Goal: Task Accomplishment & Management: Use online tool/utility

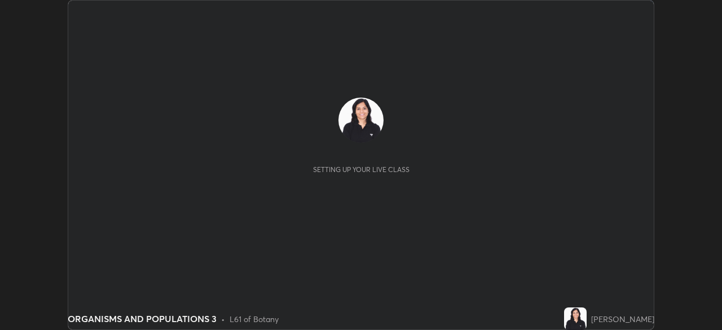
scroll to position [330, 722]
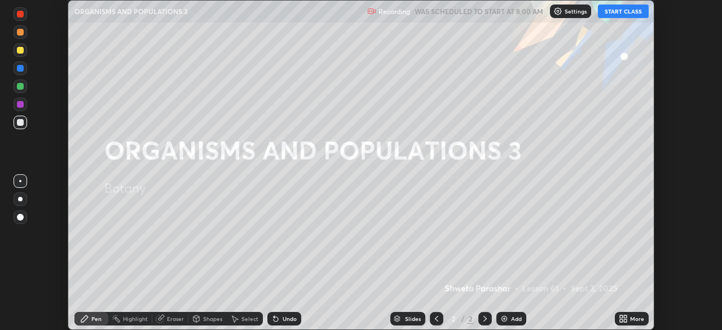
click at [624, 15] on button "START CLASS" at bounding box center [623, 12] width 51 height 14
click at [623, 12] on button "START CLASS" at bounding box center [623, 12] width 51 height 14
click at [621, 11] on button "START CLASS" at bounding box center [623, 12] width 51 height 14
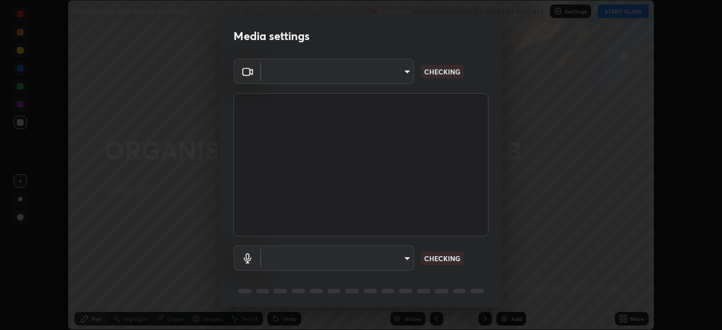
click at [620, 11] on div at bounding box center [361, 165] width 722 height 330
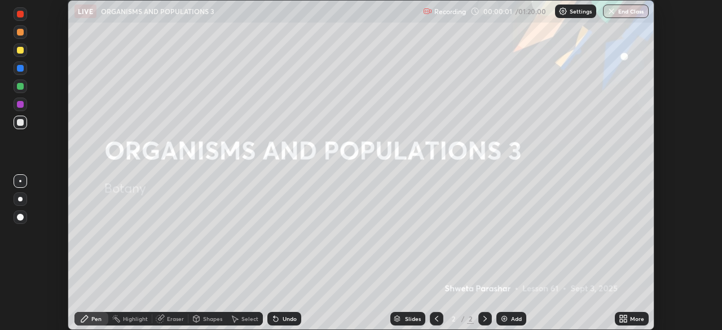
click at [575, 11] on p "Settings" at bounding box center [581, 11] width 22 height 6
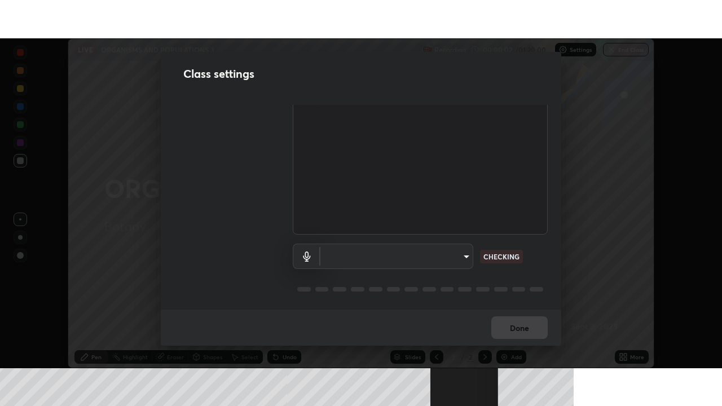
scroll to position [51, 0]
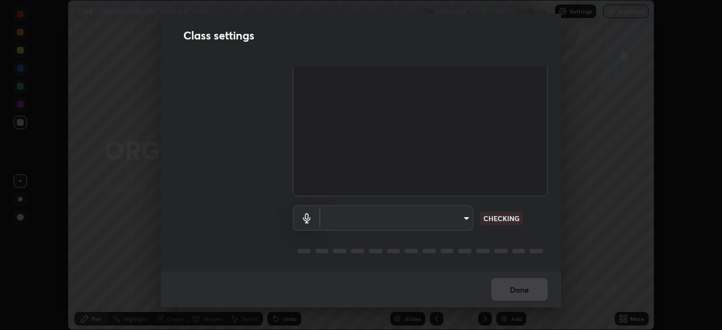
click at [460, 214] on body "Erase all LIVE ORGANISMS AND POPULATIONS 3 Recording 00:00:02 / 01:20:00 Settin…" at bounding box center [361, 165] width 722 height 330
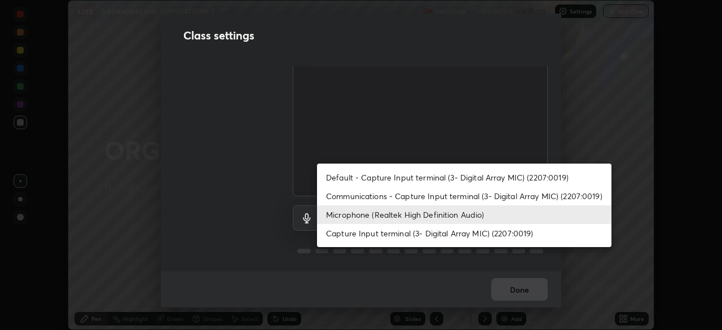
type input "cf4cade584ede8fb560bca5df173c6e0c2fab346f0fe5c0e134d57ffae5dbcad"
type input "2c7ce03bf44361b7ba6d686ec062d0a68e8820996cf89e2862210030541b57e2"
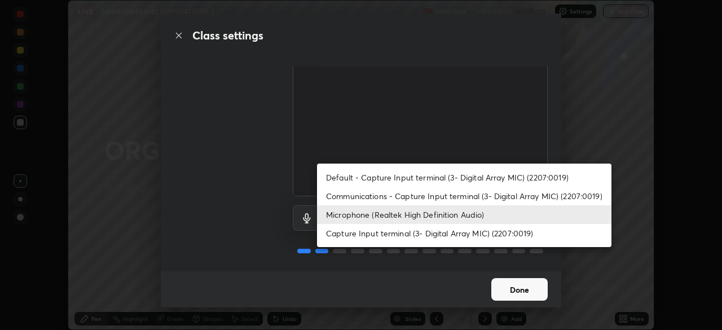
click at [522, 290] on div at bounding box center [361, 165] width 722 height 330
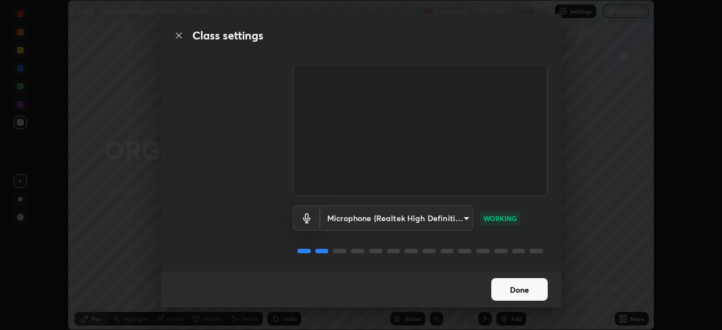
click at [524, 286] on button "Done" at bounding box center [519, 289] width 56 height 23
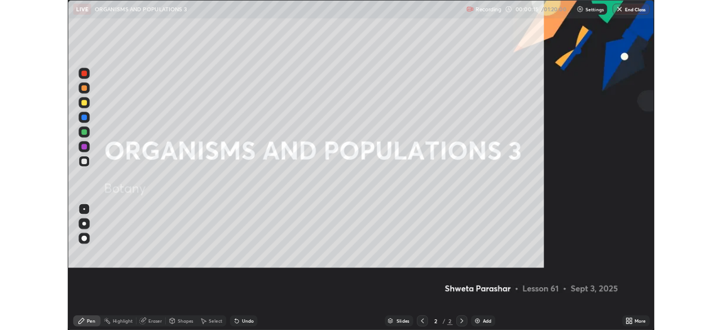
scroll to position [406, 722]
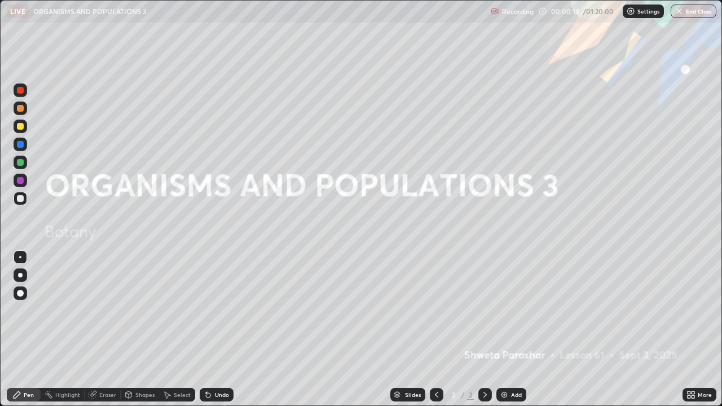
click at [690, 329] on icon at bounding box center [688, 392] width 3 height 3
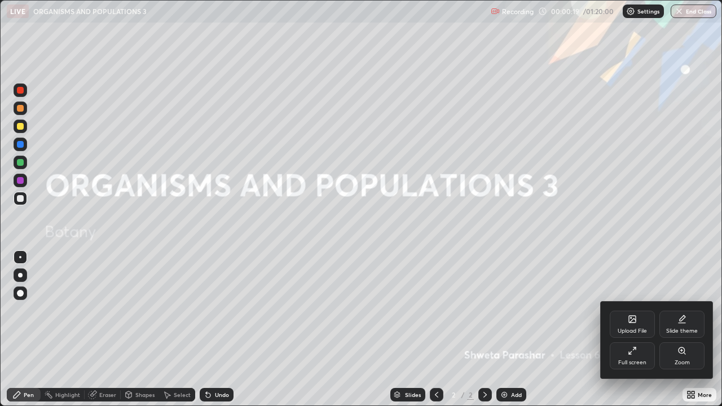
click at [620, 329] on div "Full screen" at bounding box center [632, 363] width 28 height 6
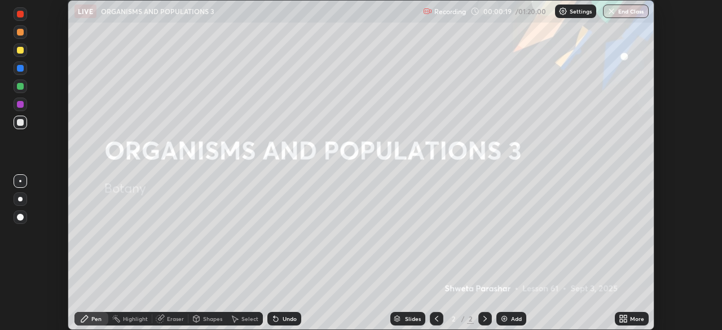
scroll to position [56058, 55666]
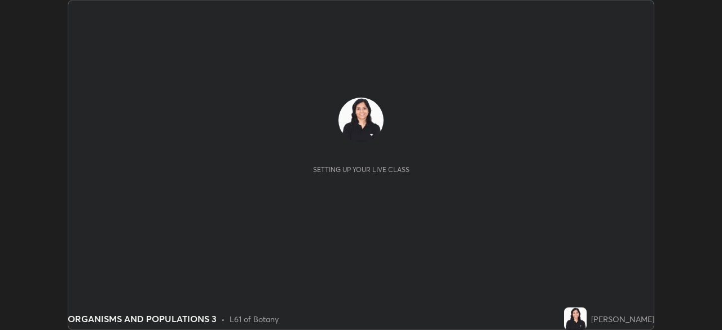
scroll to position [330, 721]
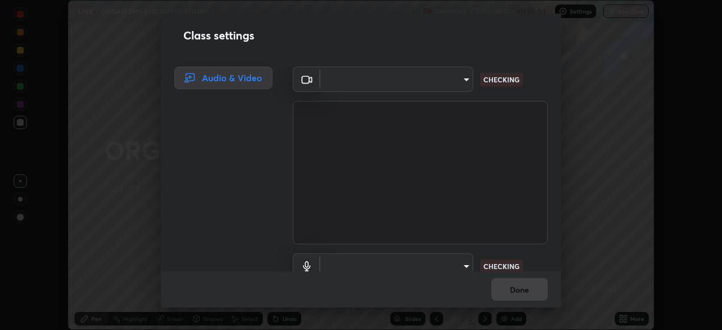
type input "cf4cade584ede8fb560bca5df173c6e0c2fab346f0fe5c0e134d57ffae5dbcad"
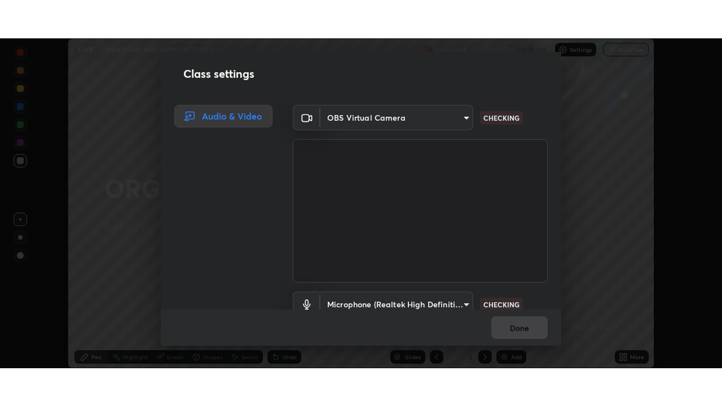
scroll to position [51, 0]
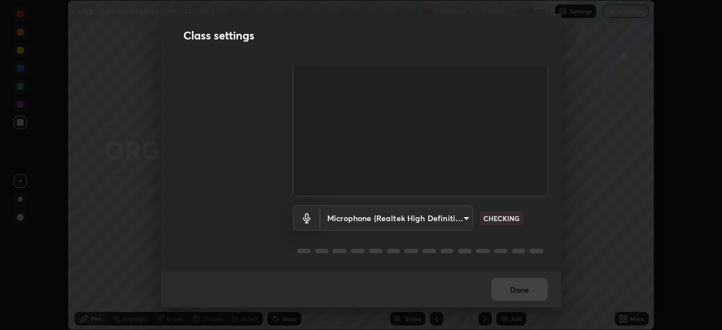
click at [460, 217] on body "Erase all LIVE ORGANISMS AND POPULATIONS 3 Recording 00:00:52 / 01:20:00 Settin…" at bounding box center [361, 165] width 722 height 330
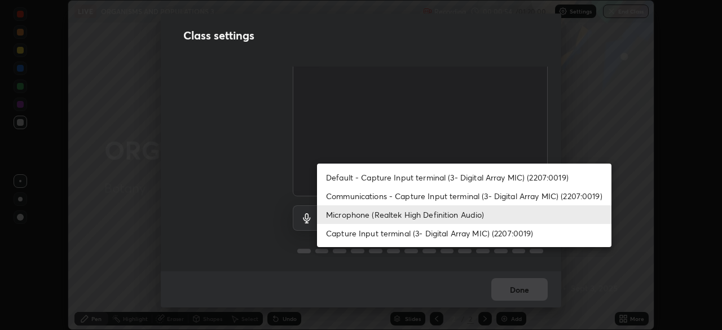
click at [493, 177] on li "Default - Capture Input terminal (3- Digital Array MIC) (2207:0019)" at bounding box center [464, 177] width 294 height 19
type input "default"
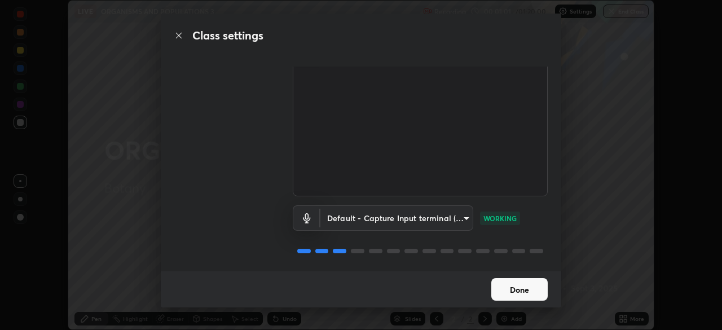
click at [525, 295] on button "Done" at bounding box center [519, 289] width 56 height 23
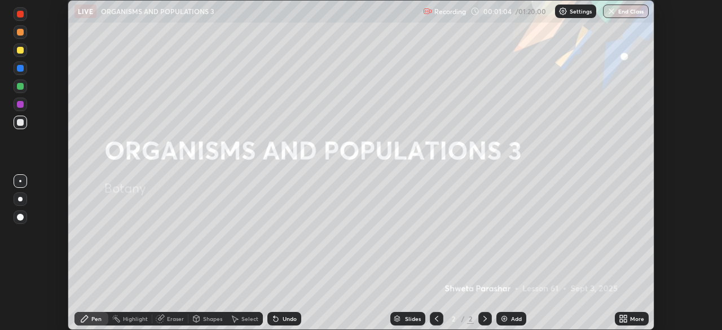
click at [634, 316] on div "More" at bounding box center [637, 319] width 14 height 6
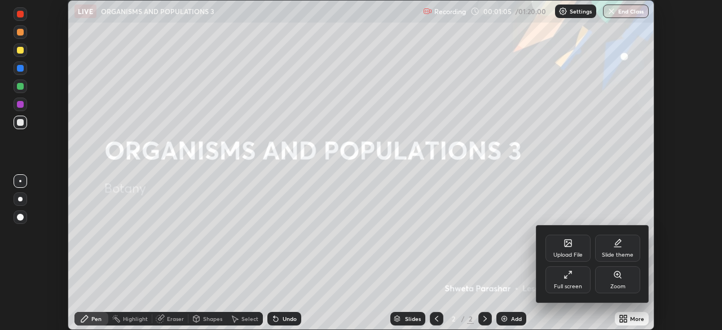
click at [563, 286] on div "Full screen" at bounding box center [568, 287] width 28 height 6
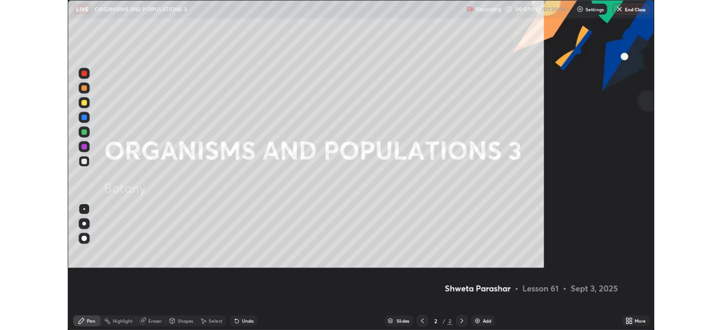
scroll to position [406, 722]
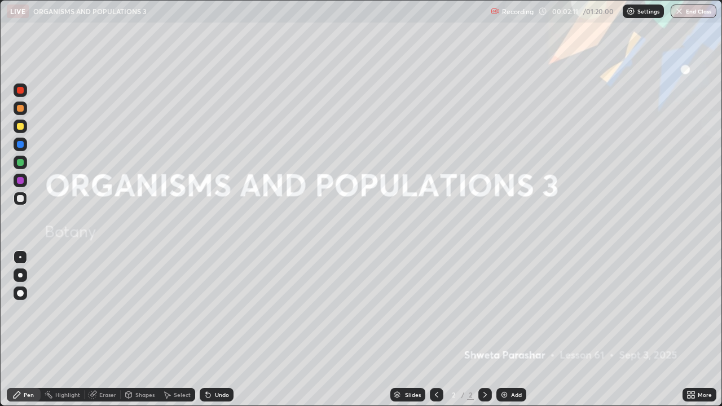
click at [515, 329] on div "Add" at bounding box center [516, 395] width 11 height 6
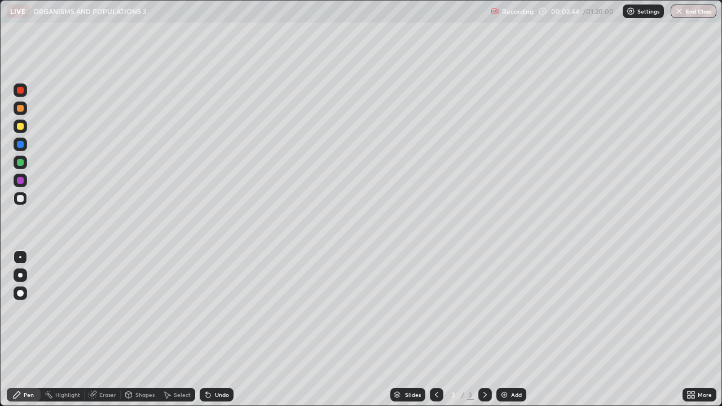
click at [20, 275] on div at bounding box center [20, 275] width 5 height 5
click at [19, 164] on div at bounding box center [20, 162] width 7 height 7
click at [216, 329] on div "Undo" at bounding box center [217, 395] width 34 height 14
click at [211, 329] on icon at bounding box center [208, 394] width 9 height 9
click at [23, 183] on div at bounding box center [20, 180] width 7 height 7
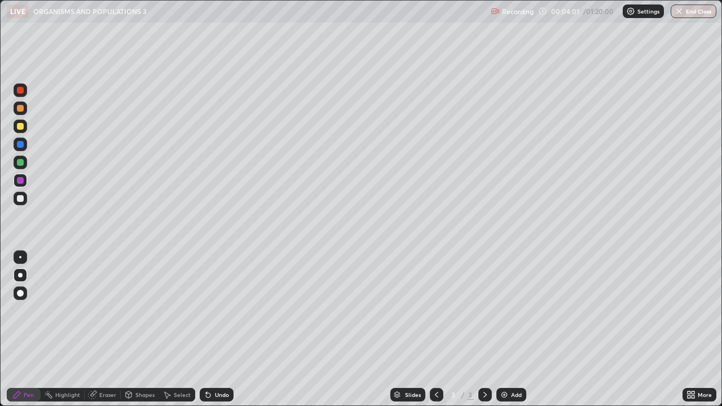
click at [138, 329] on div "Shapes" at bounding box center [144, 395] width 19 height 6
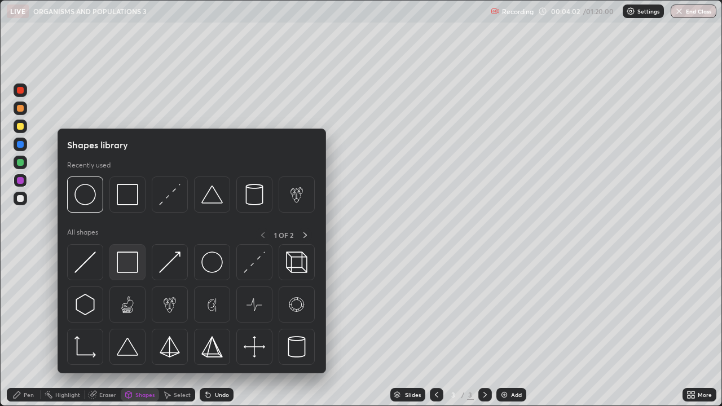
click at [129, 267] on img at bounding box center [127, 261] width 21 height 21
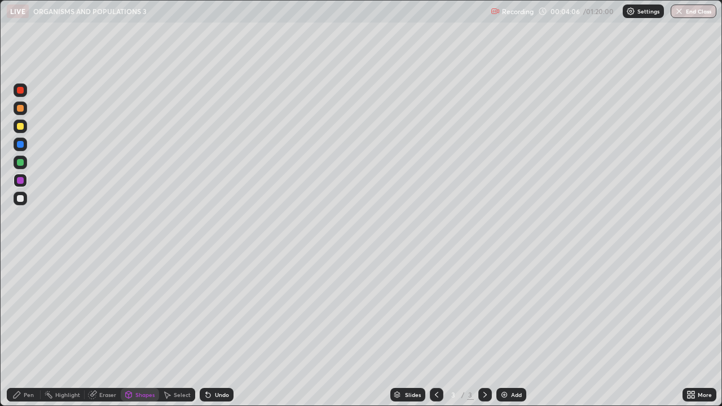
click at [23, 329] on div "Pen" at bounding box center [24, 395] width 34 height 14
click at [21, 200] on div at bounding box center [20, 198] width 7 height 7
click at [139, 329] on div "Shapes" at bounding box center [144, 395] width 19 height 6
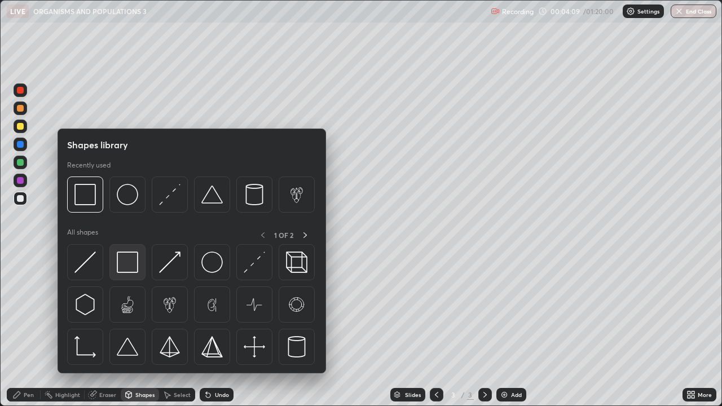
click at [126, 264] on img at bounding box center [127, 261] width 21 height 21
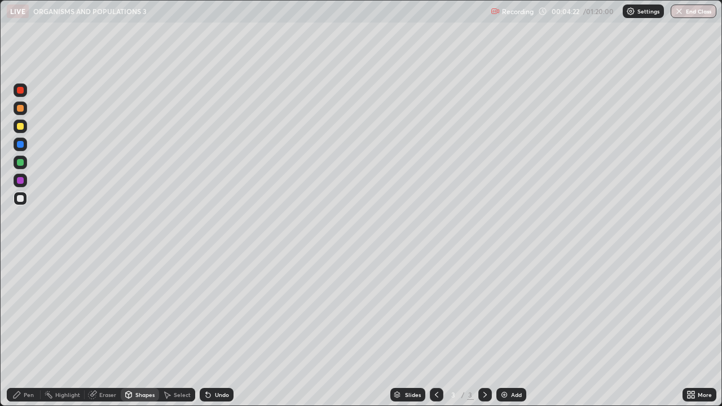
click at [19, 329] on icon at bounding box center [16, 394] width 9 height 9
click at [19, 180] on div at bounding box center [20, 180] width 7 height 7
click at [111, 329] on div "Eraser" at bounding box center [107, 395] width 17 height 6
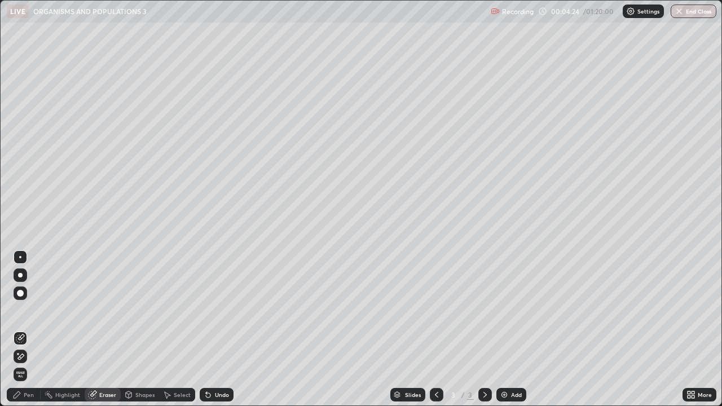
click at [140, 329] on div "Shapes" at bounding box center [144, 395] width 19 height 6
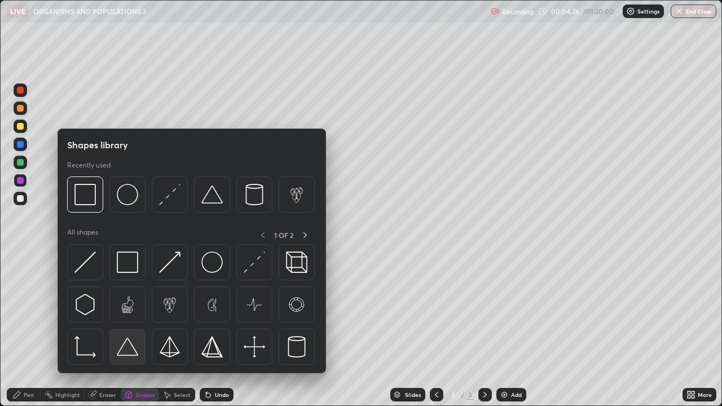
click at [131, 329] on img at bounding box center [127, 346] width 21 height 21
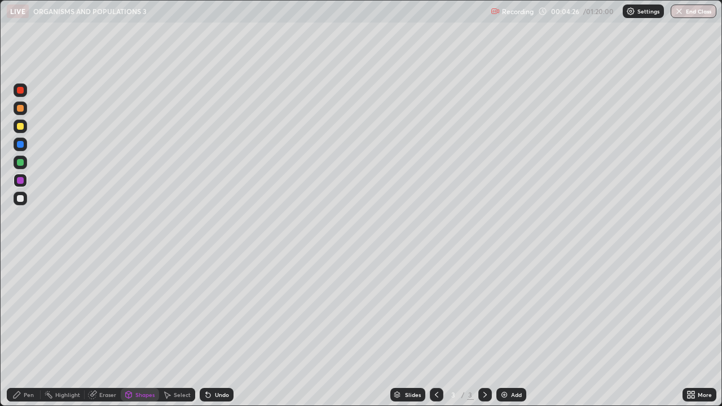
click at [20, 164] on div at bounding box center [20, 162] width 7 height 7
click at [211, 329] on icon at bounding box center [208, 394] width 9 height 9
click at [177, 329] on div "Select" at bounding box center [182, 395] width 17 height 6
click at [99, 324] on div "0 ° Undo Copy Duplicate Duplicate to new slide Delete" at bounding box center [361, 203] width 721 height 405
click at [11, 329] on div "Pen" at bounding box center [24, 395] width 34 height 14
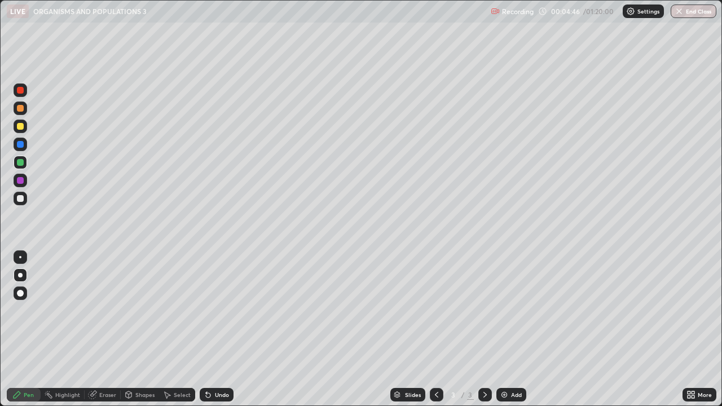
click at [15, 198] on div at bounding box center [21, 199] width 14 height 14
click at [19, 200] on div at bounding box center [20, 198] width 7 height 7
click at [140, 329] on div "Shapes" at bounding box center [144, 395] width 19 height 6
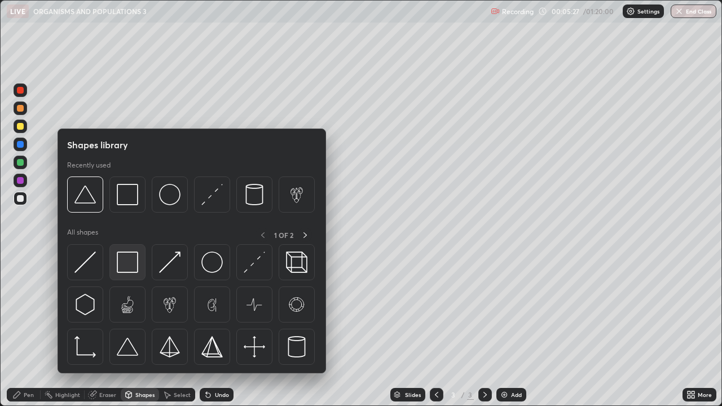
click at [131, 264] on img at bounding box center [127, 261] width 21 height 21
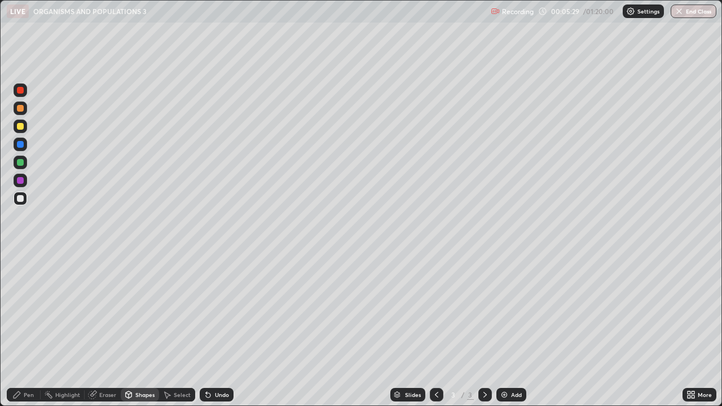
click at [23, 182] on div at bounding box center [20, 180] width 7 height 7
click at [23, 201] on div at bounding box center [21, 199] width 14 height 14
click at [138, 329] on div "Shapes" at bounding box center [144, 395] width 19 height 6
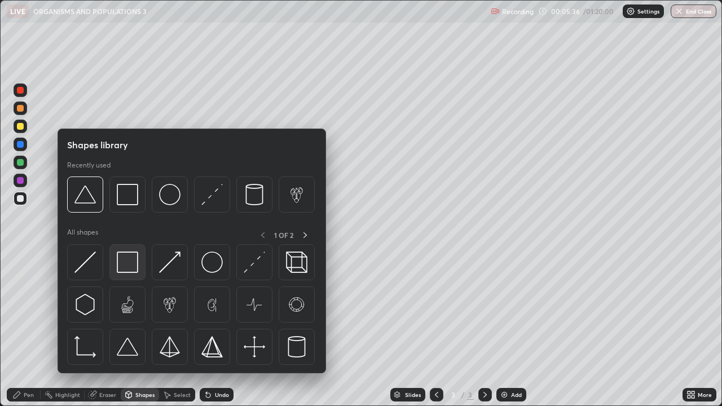
click at [128, 259] on img at bounding box center [127, 261] width 21 height 21
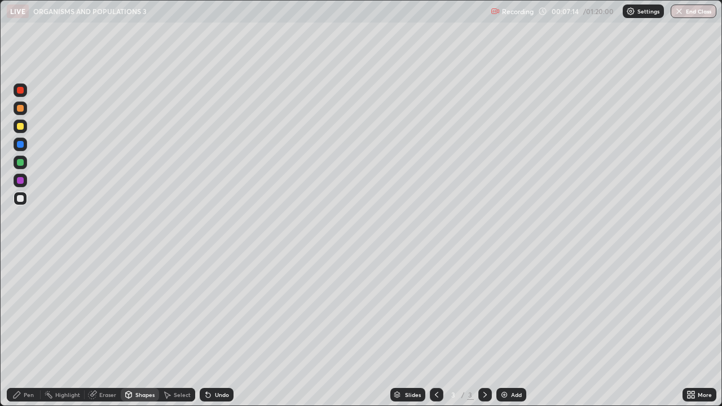
click at [21, 180] on div at bounding box center [20, 180] width 7 height 7
click at [23, 200] on div at bounding box center [20, 198] width 7 height 7
click at [210, 329] on icon at bounding box center [208, 394] width 9 height 9
click at [21, 329] on icon at bounding box center [16, 394] width 9 height 9
click at [17, 165] on div at bounding box center [21, 163] width 14 height 14
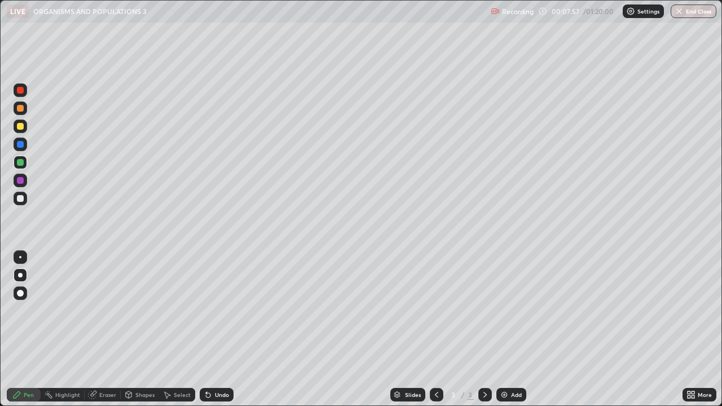
click at [20, 329] on icon at bounding box center [17, 394] width 7 height 7
click at [21, 93] on div at bounding box center [20, 90] width 7 height 7
click at [221, 329] on div "Undo" at bounding box center [222, 395] width 14 height 6
click at [25, 110] on div at bounding box center [21, 108] width 14 height 14
click at [20, 182] on div at bounding box center [20, 180] width 7 height 7
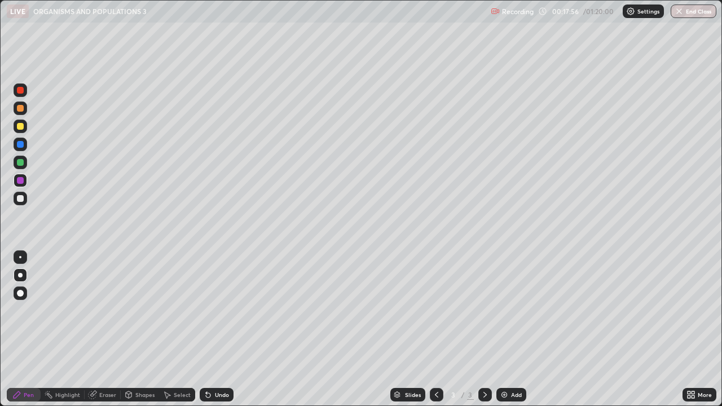
click at [175, 329] on div "Select" at bounding box center [182, 395] width 17 height 6
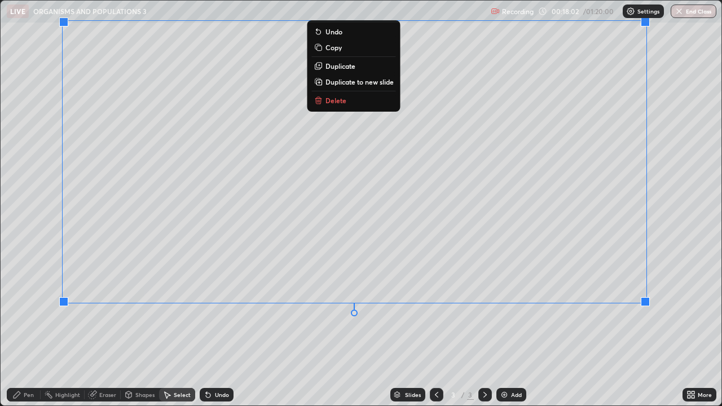
click at [294, 329] on div "0 ° Undo Copy Duplicate Duplicate to new slide Delete" at bounding box center [361, 203] width 721 height 405
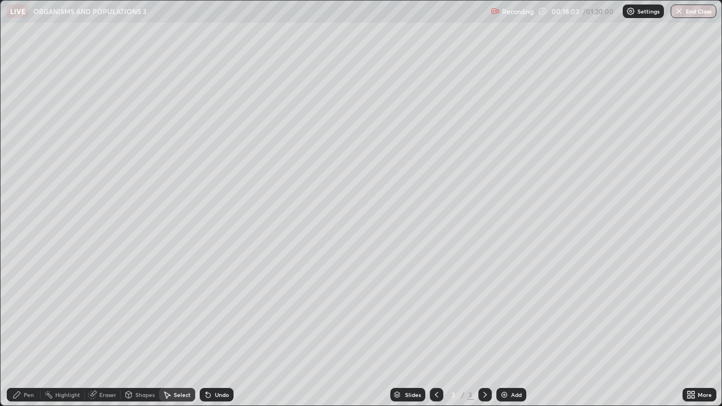
click at [26, 329] on div "Pen" at bounding box center [24, 395] width 34 height 14
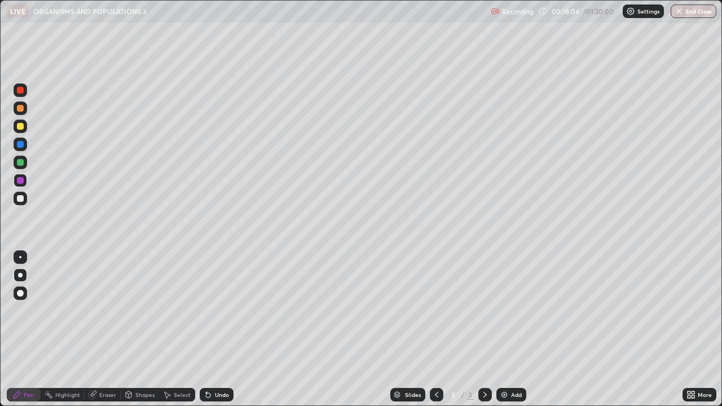
click at [19, 164] on div at bounding box center [20, 162] width 7 height 7
click at [215, 329] on div "Undo" at bounding box center [222, 395] width 14 height 6
click at [214, 329] on div "Undo" at bounding box center [217, 395] width 34 height 14
click at [183, 329] on div "Select" at bounding box center [182, 395] width 17 height 6
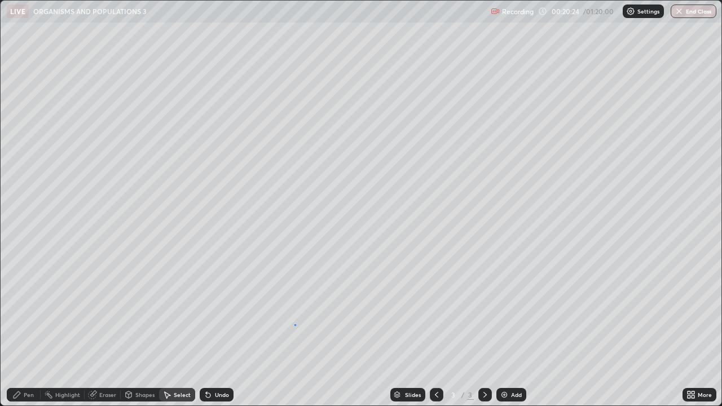
click at [295, 325] on div "0 ° Undo Copy Duplicate Duplicate to new slide Delete" at bounding box center [361, 203] width 721 height 405
click at [20, 329] on icon at bounding box center [16, 394] width 9 height 9
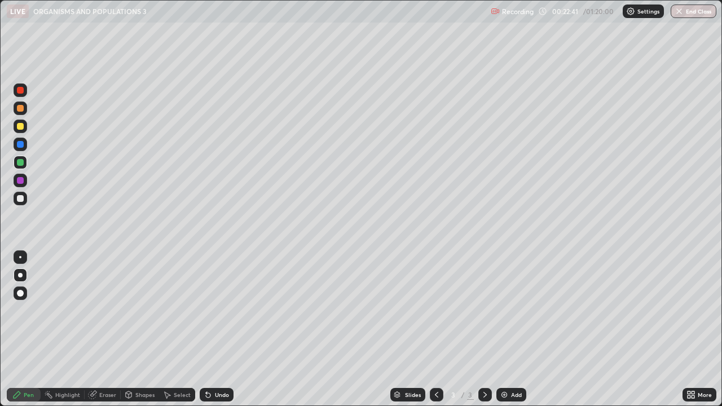
click at [174, 329] on div "Select" at bounding box center [182, 395] width 17 height 6
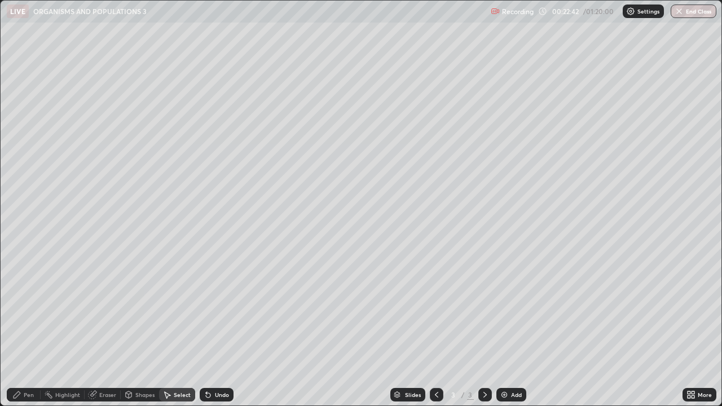
click at [288, 329] on div "0 ° Undo Copy Duplicate Duplicate to new slide Delete" at bounding box center [361, 203] width 721 height 405
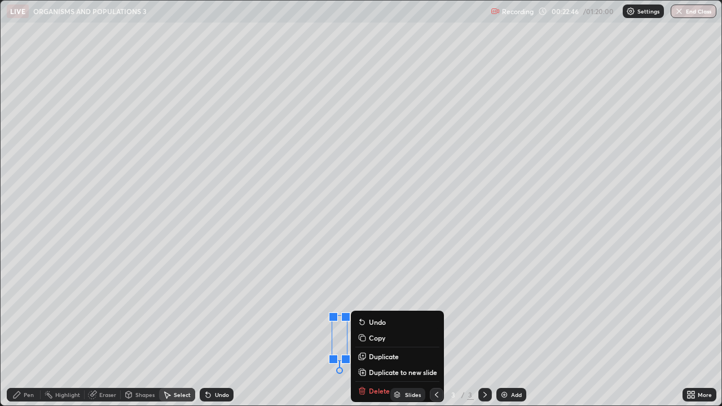
click at [374, 329] on div "Slides 3 / 3 Add" at bounding box center [457, 394] width 449 height 23
click at [375, 329] on div "Slides 3 / 3 Add" at bounding box center [457, 394] width 449 height 23
click at [376, 329] on div "Slides 3 / 3 Add" at bounding box center [457, 394] width 449 height 23
click at [305, 329] on div "0 ° Undo Copy Duplicate Duplicate to new slide Delete" at bounding box center [361, 203] width 721 height 405
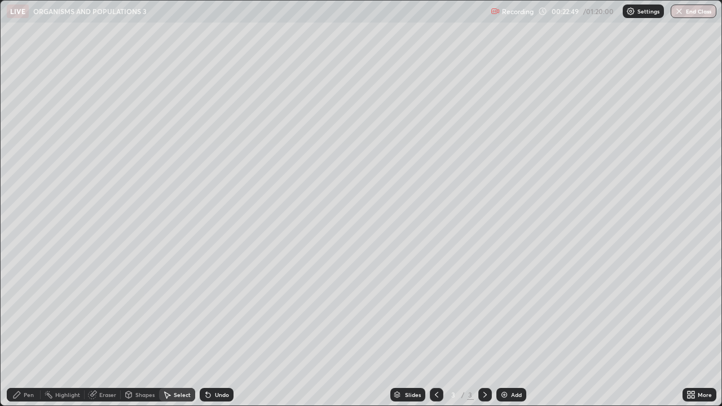
click at [104, 329] on div "Eraser" at bounding box center [107, 395] width 17 height 6
click at [30, 329] on div "Pen" at bounding box center [29, 395] width 10 height 6
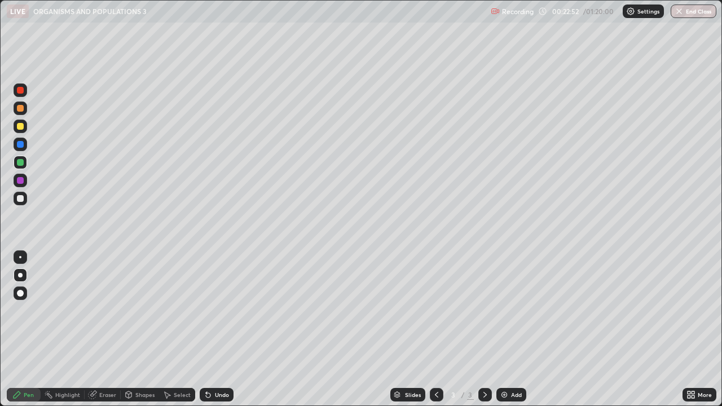
click at [23, 194] on div at bounding box center [21, 199] width 14 height 14
click at [178, 329] on div "Select" at bounding box center [182, 395] width 17 height 6
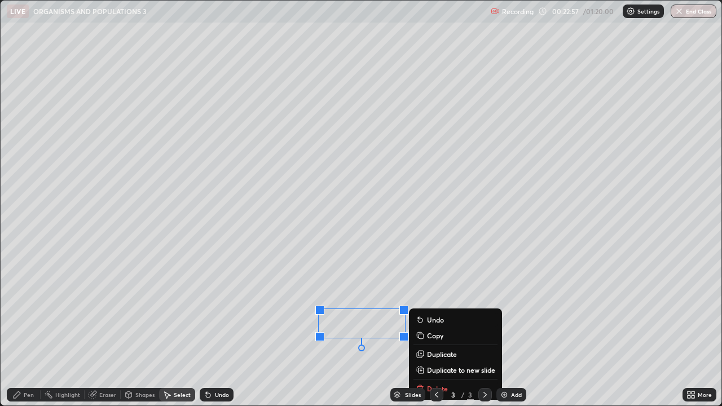
click at [302, 329] on div "0 ° Undo Copy Duplicate Duplicate to new slide Delete" at bounding box center [361, 203] width 721 height 405
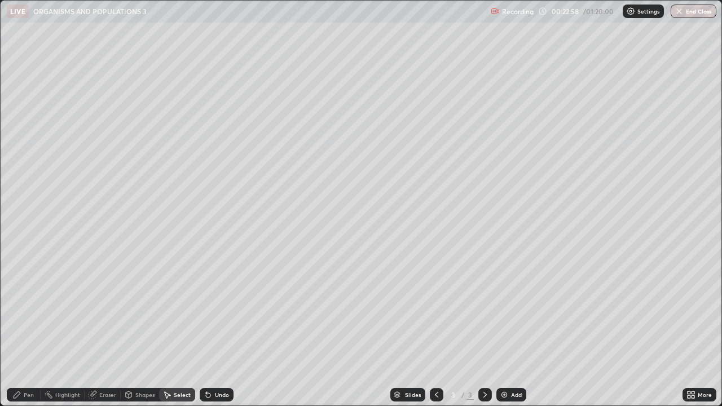
click at [27, 329] on div "Pen" at bounding box center [29, 395] width 10 height 6
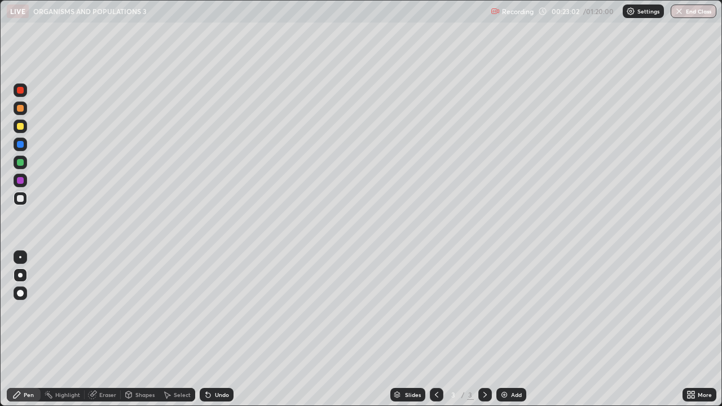
click at [180, 329] on div "Select" at bounding box center [182, 395] width 17 height 6
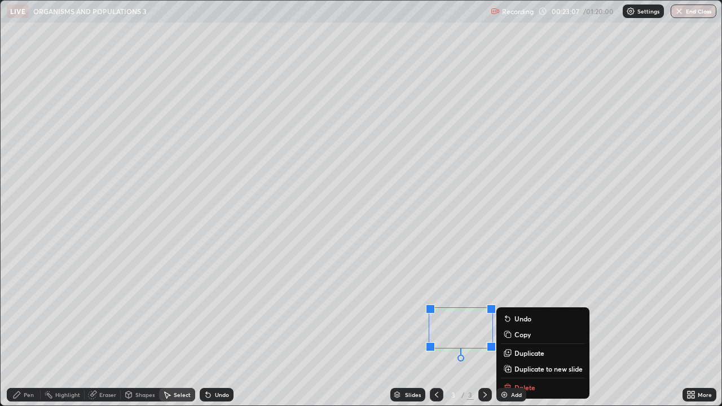
click at [309, 329] on div "0 ° Undo Copy Duplicate Duplicate to new slide Delete" at bounding box center [361, 203] width 721 height 405
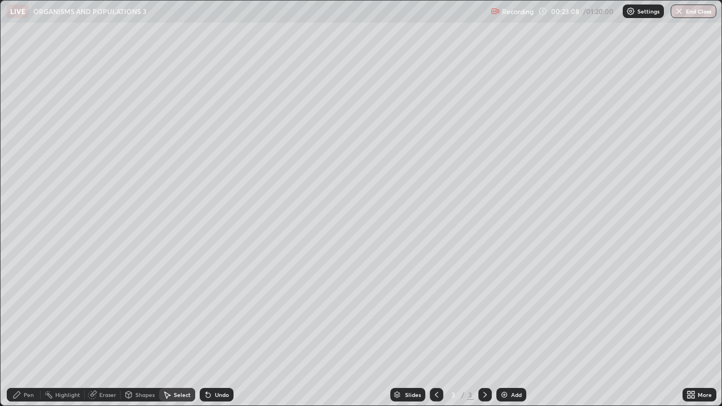
click at [24, 329] on div "Pen" at bounding box center [29, 395] width 10 height 6
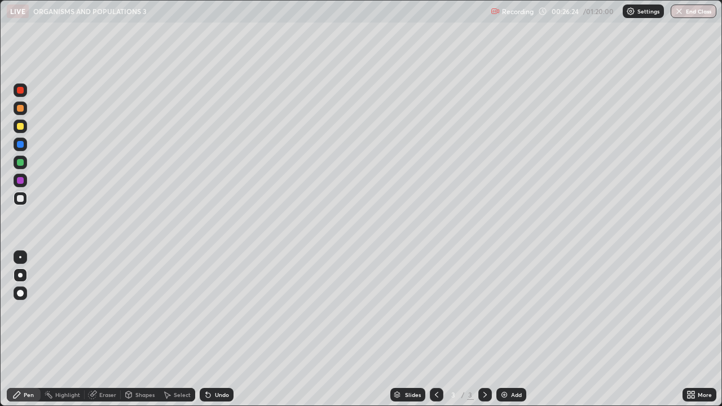
click at [511, 329] on div "Add" at bounding box center [516, 395] width 11 height 6
click at [694, 329] on icon at bounding box center [690, 394] width 9 height 9
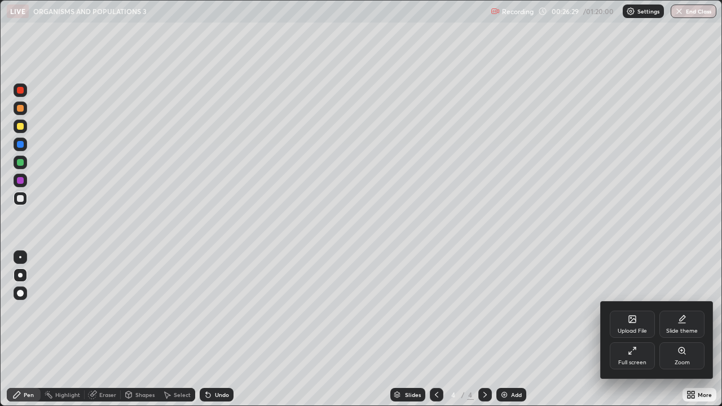
click at [625, 329] on div "Full screen" at bounding box center [632, 355] width 45 height 27
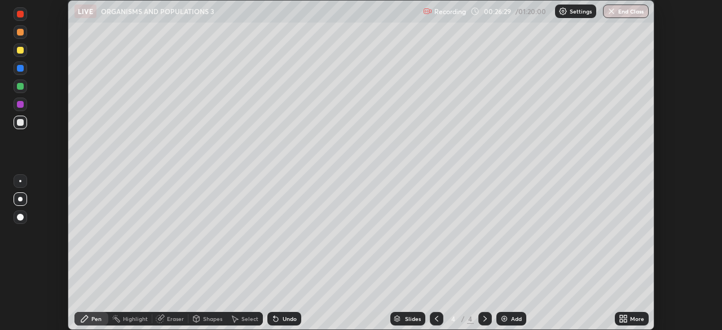
scroll to position [56058, 55666]
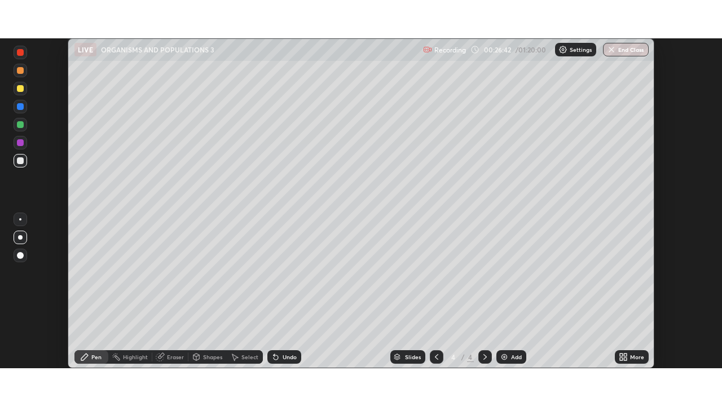
scroll to position [330, 722]
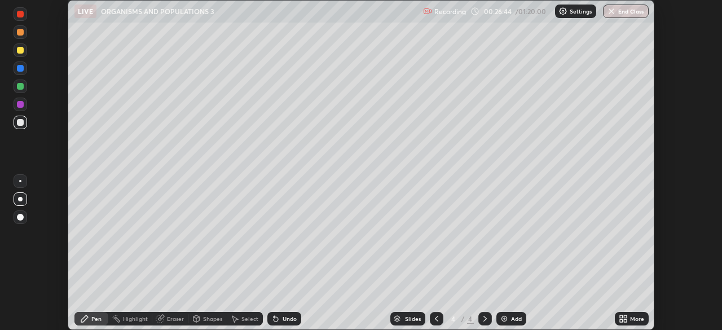
click at [633, 314] on div "More" at bounding box center [632, 319] width 34 height 14
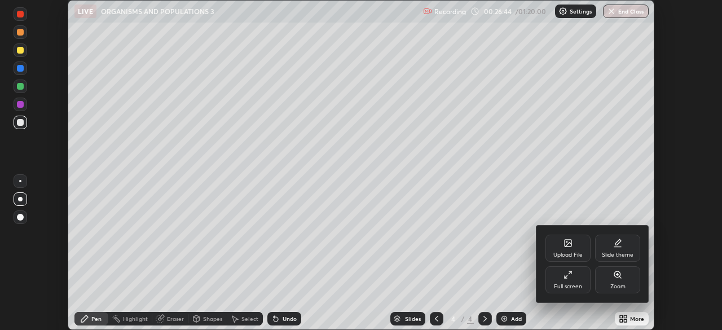
click at [562, 281] on div "Full screen" at bounding box center [567, 279] width 45 height 27
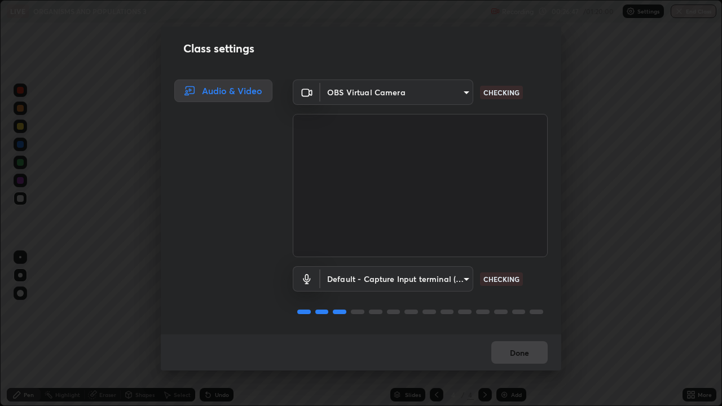
scroll to position [1, 0]
click at [460, 276] on body "Erase all LIVE ORGANISMS AND POPULATIONS 3 Recording 00:26:48 / 01:20:00 Settin…" at bounding box center [361, 203] width 722 height 406
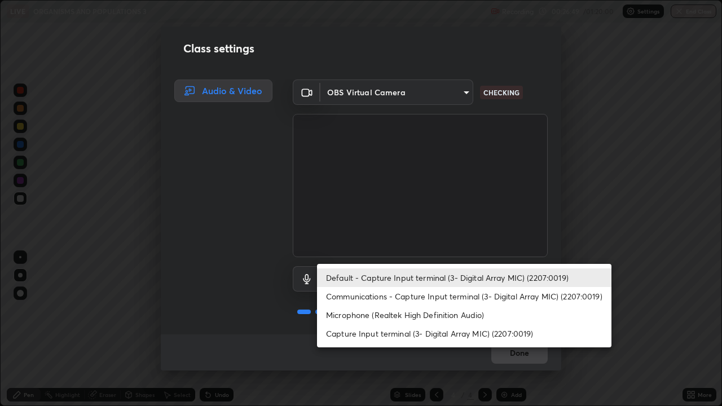
click at [412, 314] on li "Microphone (Realtek High Definition Audio)" at bounding box center [464, 315] width 294 height 19
type input "2c7ce03bf44361b7ba6d686ec062d0a68e8820996cf89e2862210030541b57e2"
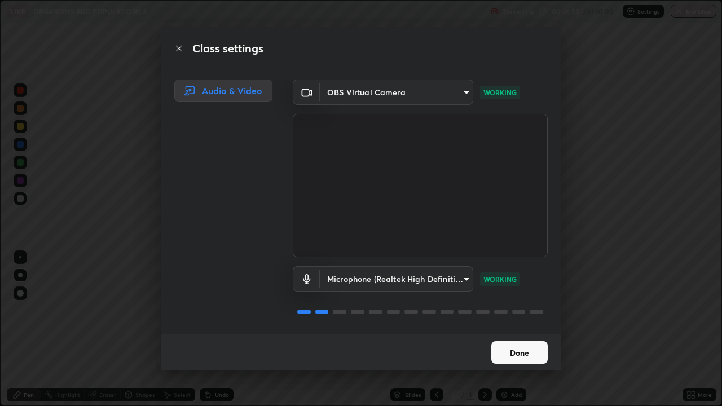
click at [508, 329] on button "Done" at bounding box center [519, 352] width 56 height 23
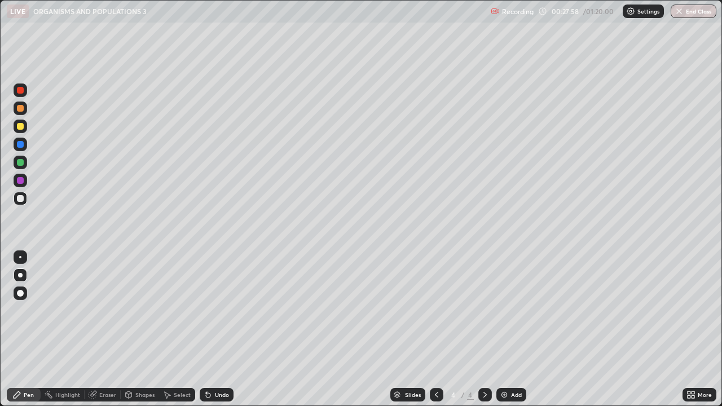
click at [21, 180] on div at bounding box center [20, 180] width 7 height 7
click at [25, 200] on div at bounding box center [21, 199] width 14 height 14
click at [138, 329] on div "Shapes" at bounding box center [144, 395] width 19 height 6
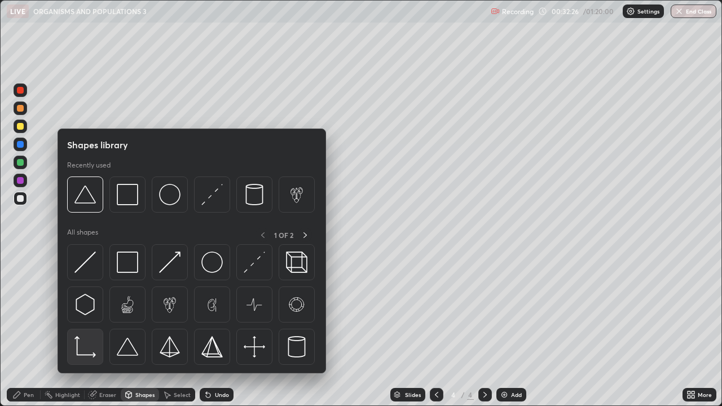
click at [84, 329] on img at bounding box center [84, 346] width 21 height 21
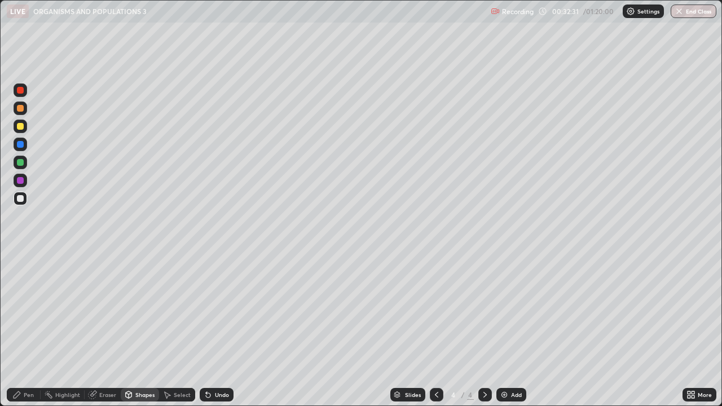
click at [24, 329] on div "Pen" at bounding box center [29, 395] width 10 height 6
click at [23, 180] on div at bounding box center [20, 180] width 7 height 7
click at [103, 329] on div "Eraser" at bounding box center [107, 395] width 17 height 6
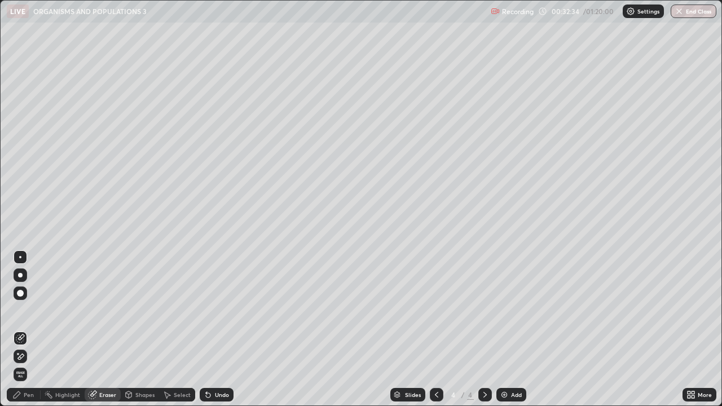
click at [141, 329] on div "Shapes" at bounding box center [144, 395] width 19 height 6
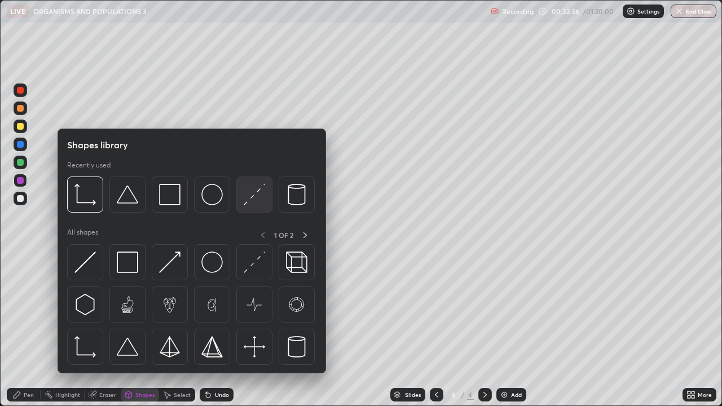
click at [248, 192] on img at bounding box center [254, 194] width 21 height 21
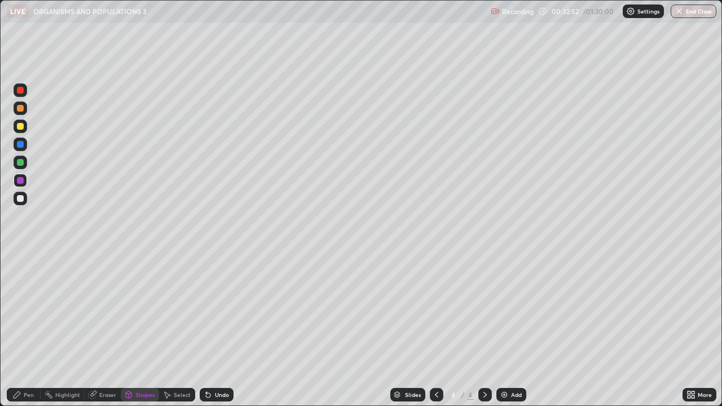
click at [21, 329] on icon at bounding box center [16, 394] width 9 height 9
click at [18, 201] on div at bounding box center [20, 198] width 7 height 7
click at [18, 163] on div at bounding box center [20, 162] width 7 height 7
click at [21, 108] on div at bounding box center [20, 108] width 7 height 7
click at [109, 329] on div "Eraser" at bounding box center [107, 395] width 17 height 6
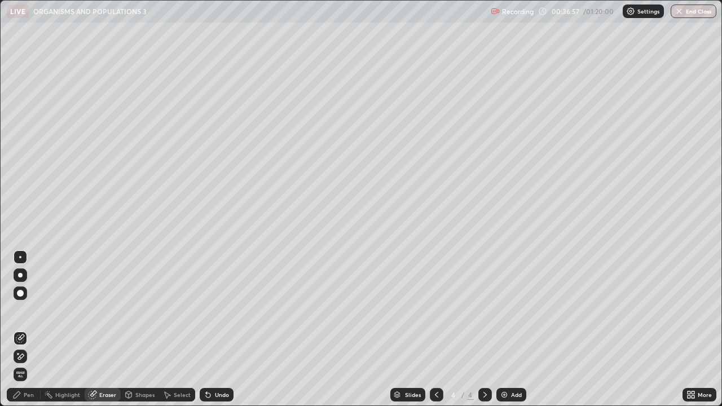
click at [147, 329] on div "Shapes" at bounding box center [144, 395] width 19 height 6
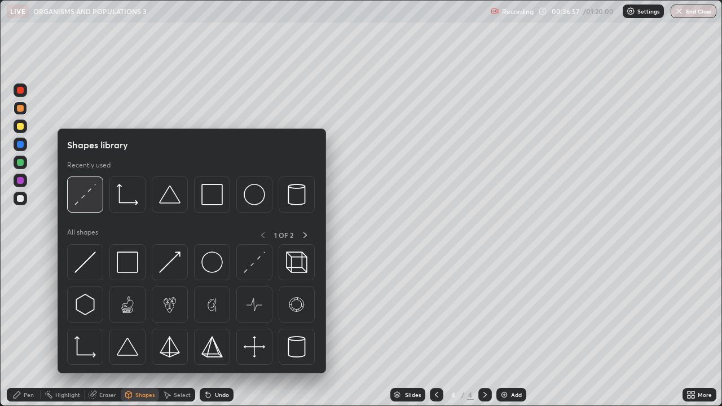
click at [83, 195] on img at bounding box center [84, 194] width 21 height 21
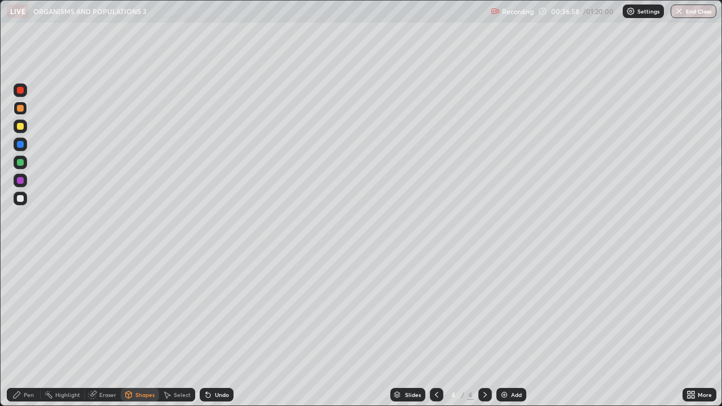
click at [21, 178] on div at bounding box center [20, 180] width 7 height 7
click at [24, 166] on div at bounding box center [21, 163] width 14 height 14
click at [25, 329] on div "Pen" at bounding box center [24, 395] width 34 height 14
click at [218, 329] on div "Undo" at bounding box center [222, 395] width 14 height 6
click at [215, 329] on div "Undo" at bounding box center [217, 395] width 34 height 14
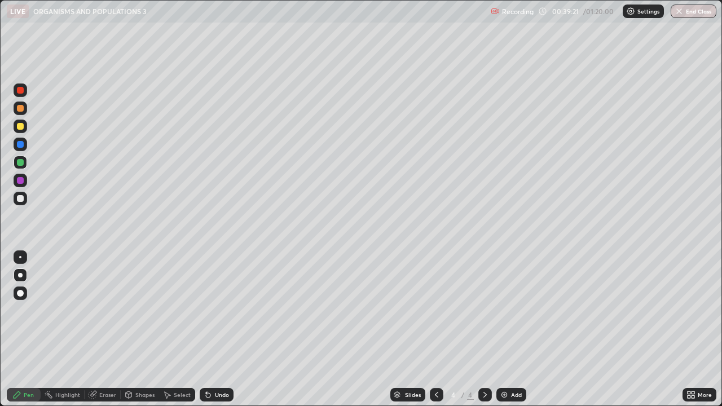
click at [218, 329] on div "Undo" at bounding box center [222, 395] width 14 height 6
click at [115, 329] on div "Eraser" at bounding box center [107, 395] width 17 height 6
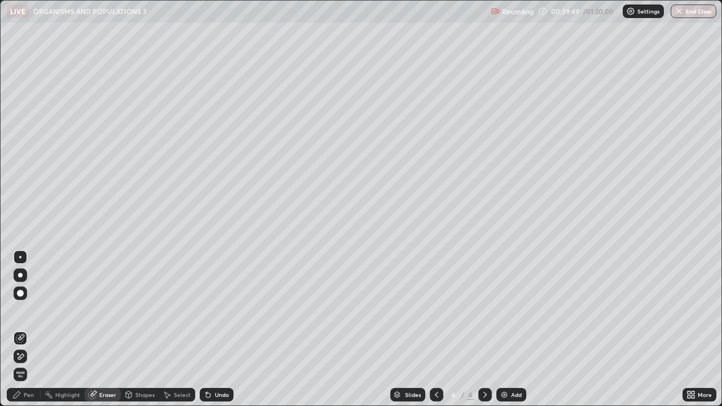
click at [183, 329] on div "Select" at bounding box center [182, 395] width 17 height 6
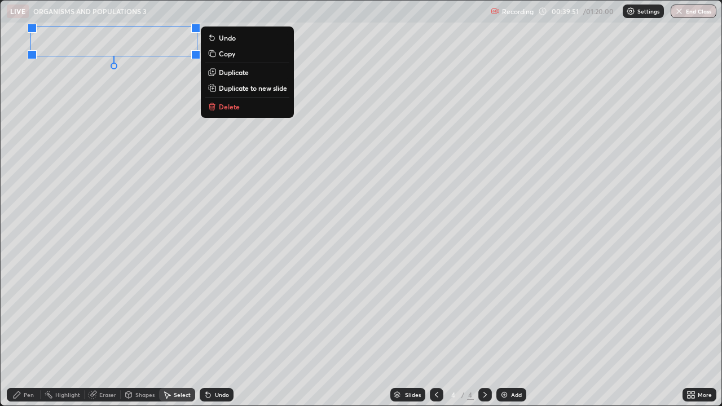
click at [69, 186] on div "0 ° Undo Copy Duplicate Duplicate to new slide Delete" at bounding box center [361, 203] width 721 height 405
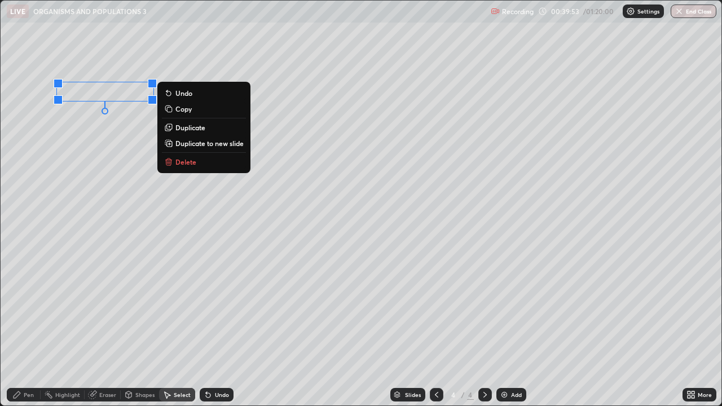
click at [84, 208] on div "0 ° Undo Copy Duplicate Duplicate to new slide Delete" at bounding box center [361, 203] width 721 height 405
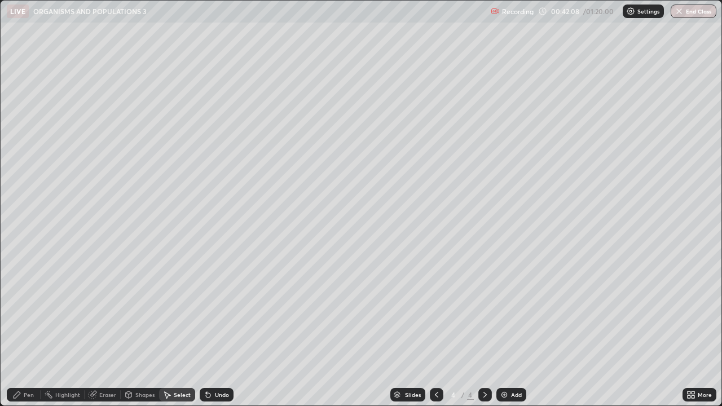
click at [23, 329] on div "Pen" at bounding box center [24, 395] width 34 height 14
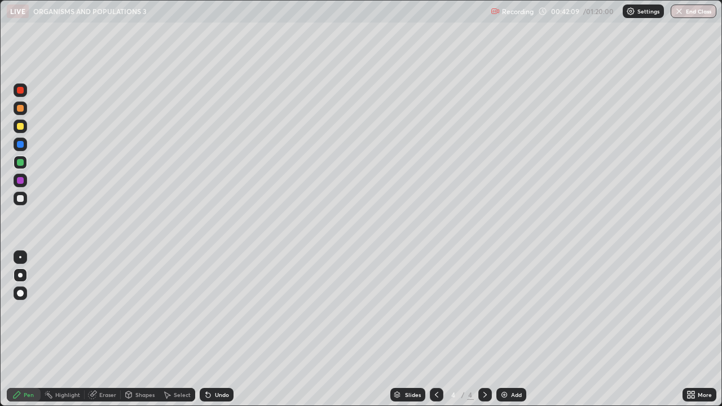
click at [20, 127] on div at bounding box center [20, 126] width 7 height 7
click at [176, 329] on div "Select" at bounding box center [182, 395] width 17 height 6
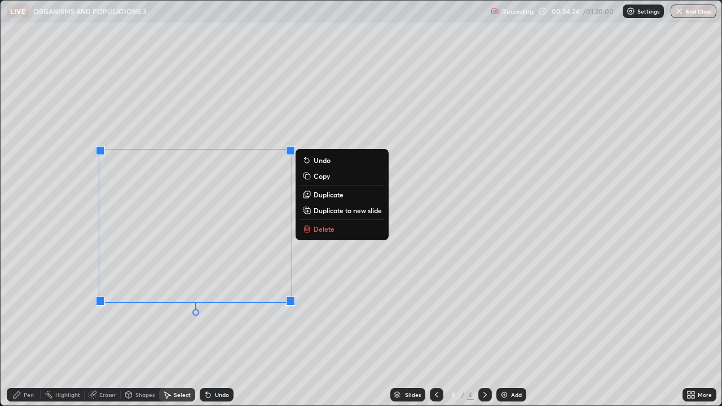
click at [107, 329] on div "0 ° Undo Copy Duplicate Duplicate to new slide Delete" at bounding box center [361, 203] width 721 height 405
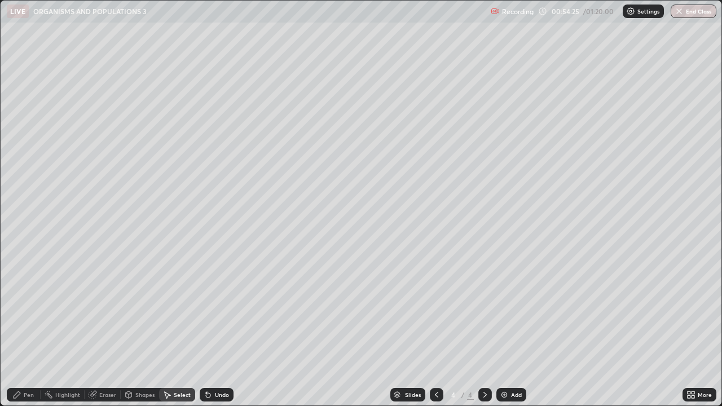
click at [16, 329] on icon at bounding box center [16, 394] width 9 height 9
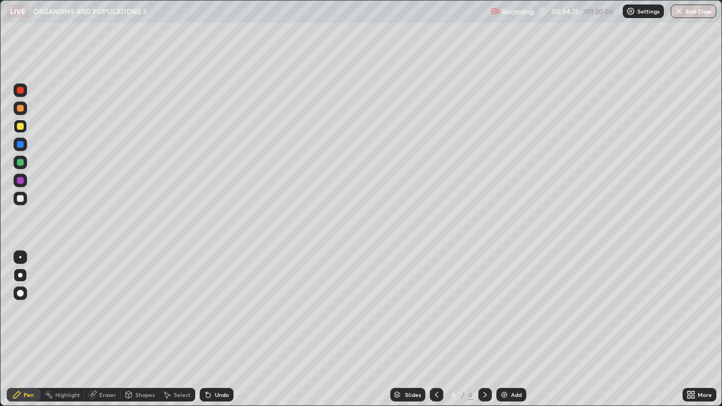
click at [19, 201] on div at bounding box center [20, 198] width 7 height 7
click at [210, 329] on icon at bounding box center [208, 394] width 9 height 9
click at [215, 329] on div "Undo" at bounding box center [222, 395] width 14 height 6
click at [181, 329] on div "Select" at bounding box center [182, 395] width 17 height 6
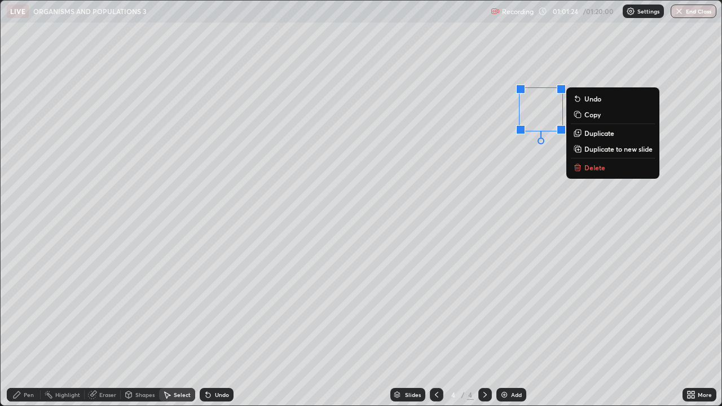
click at [596, 167] on p "Delete" at bounding box center [594, 167] width 21 height 9
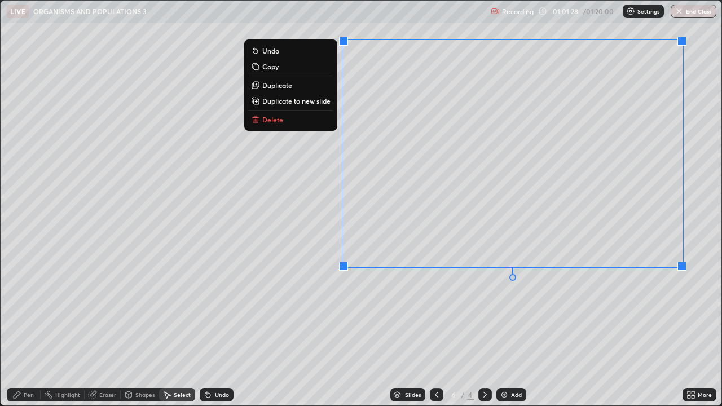
click at [451, 317] on div "0 ° Undo Copy Duplicate Duplicate to new slide Delete" at bounding box center [361, 203] width 721 height 405
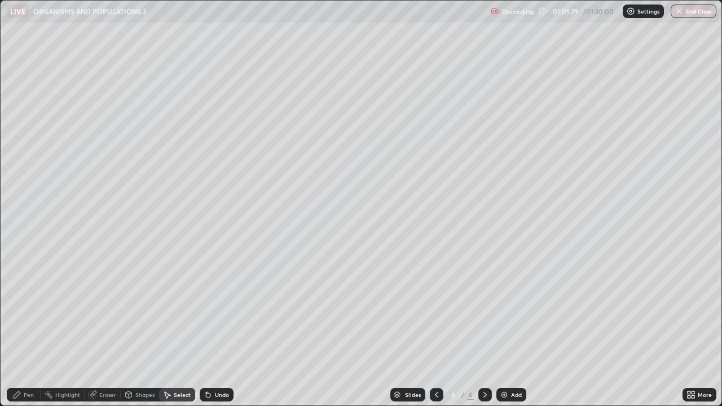
click at [37, 329] on div "Pen" at bounding box center [24, 395] width 34 height 14
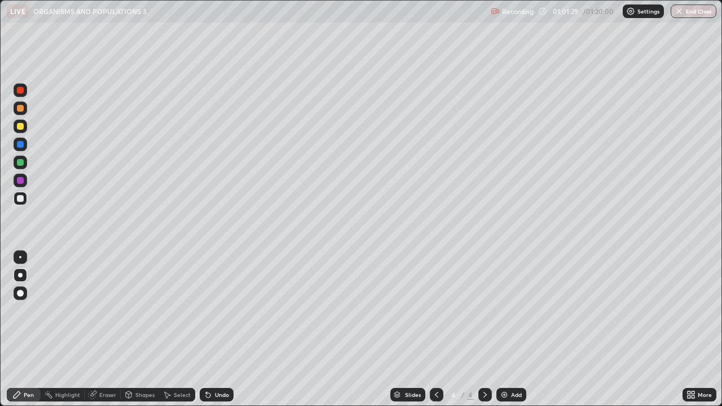
click at [25, 181] on div at bounding box center [21, 181] width 14 height 14
click at [218, 329] on div "Undo" at bounding box center [217, 395] width 34 height 14
click at [221, 329] on div "Undo" at bounding box center [217, 395] width 34 height 14
click at [517, 329] on div "Add" at bounding box center [516, 395] width 11 height 6
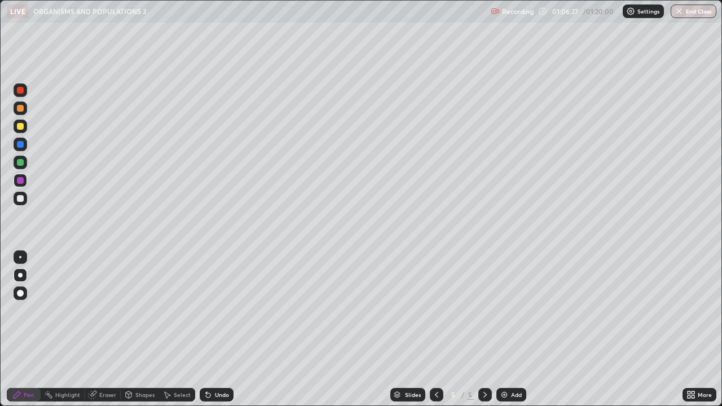
click at [22, 200] on div at bounding box center [20, 198] width 7 height 7
click at [21, 183] on div at bounding box center [20, 180] width 7 height 7
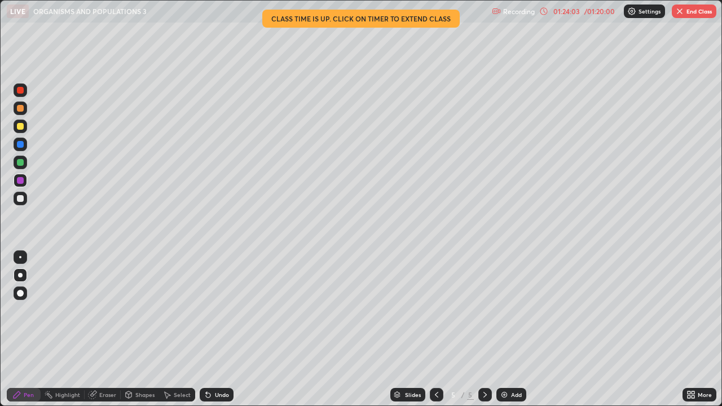
click at [696, 16] on button "End Class" at bounding box center [694, 12] width 45 height 14
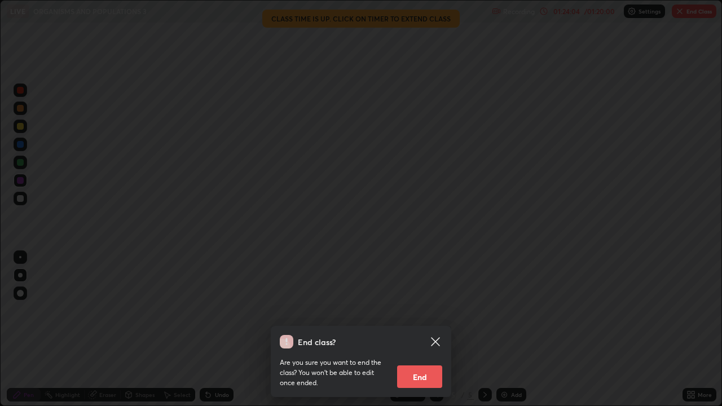
click at [433, 329] on button "End" at bounding box center [419, 376] width 45 height 23
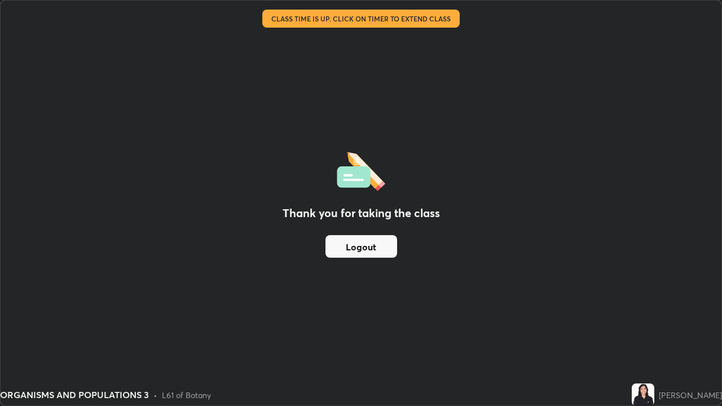
click at [387, 241] on button "Logout" at bounding box center [361, 246] width 72 height 23
